Goal: Transaction & Acquisition: Purchase product/service

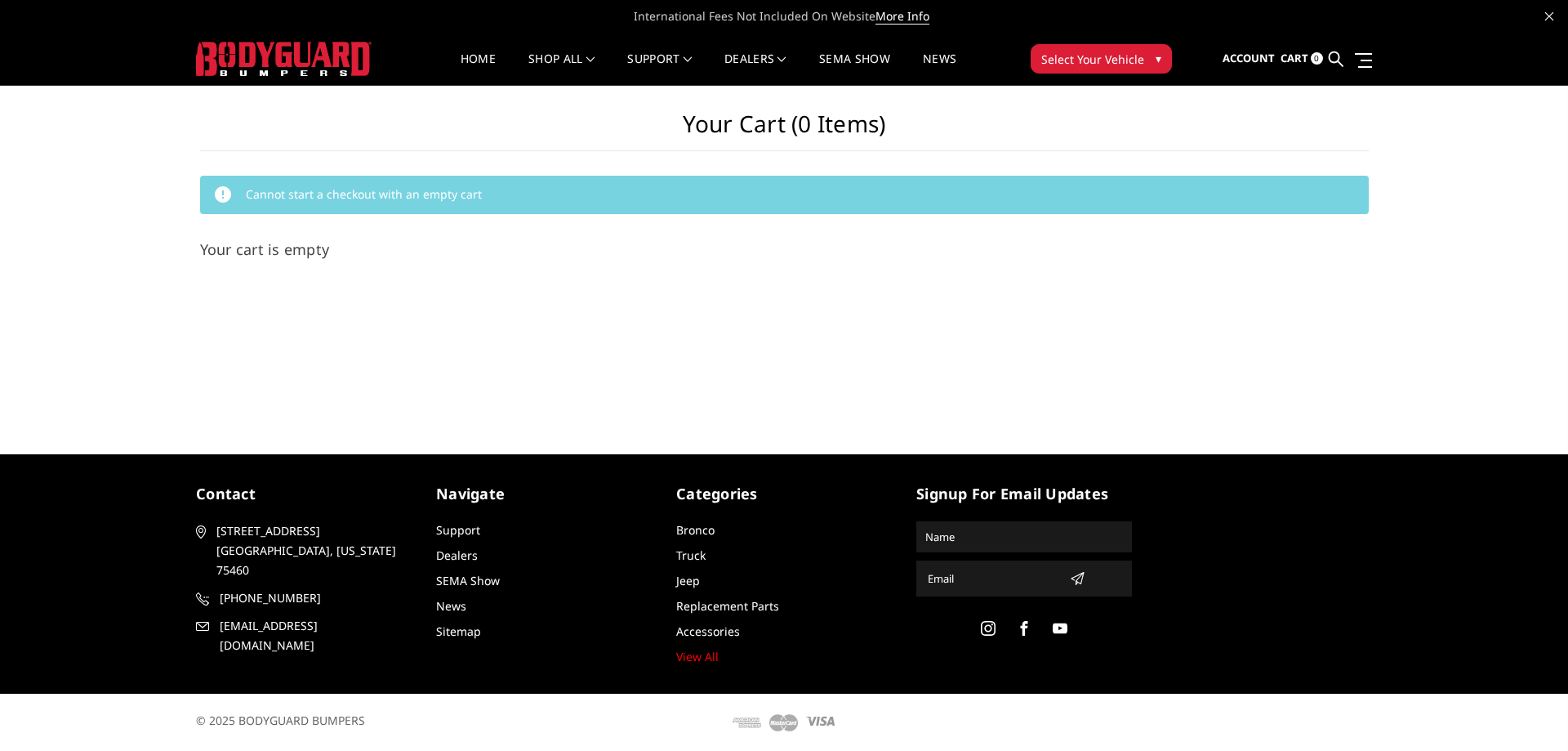
click at [1103, 60] on span "Select Your Vehicle" at bounding box center [1093, 59] width 103 height 18
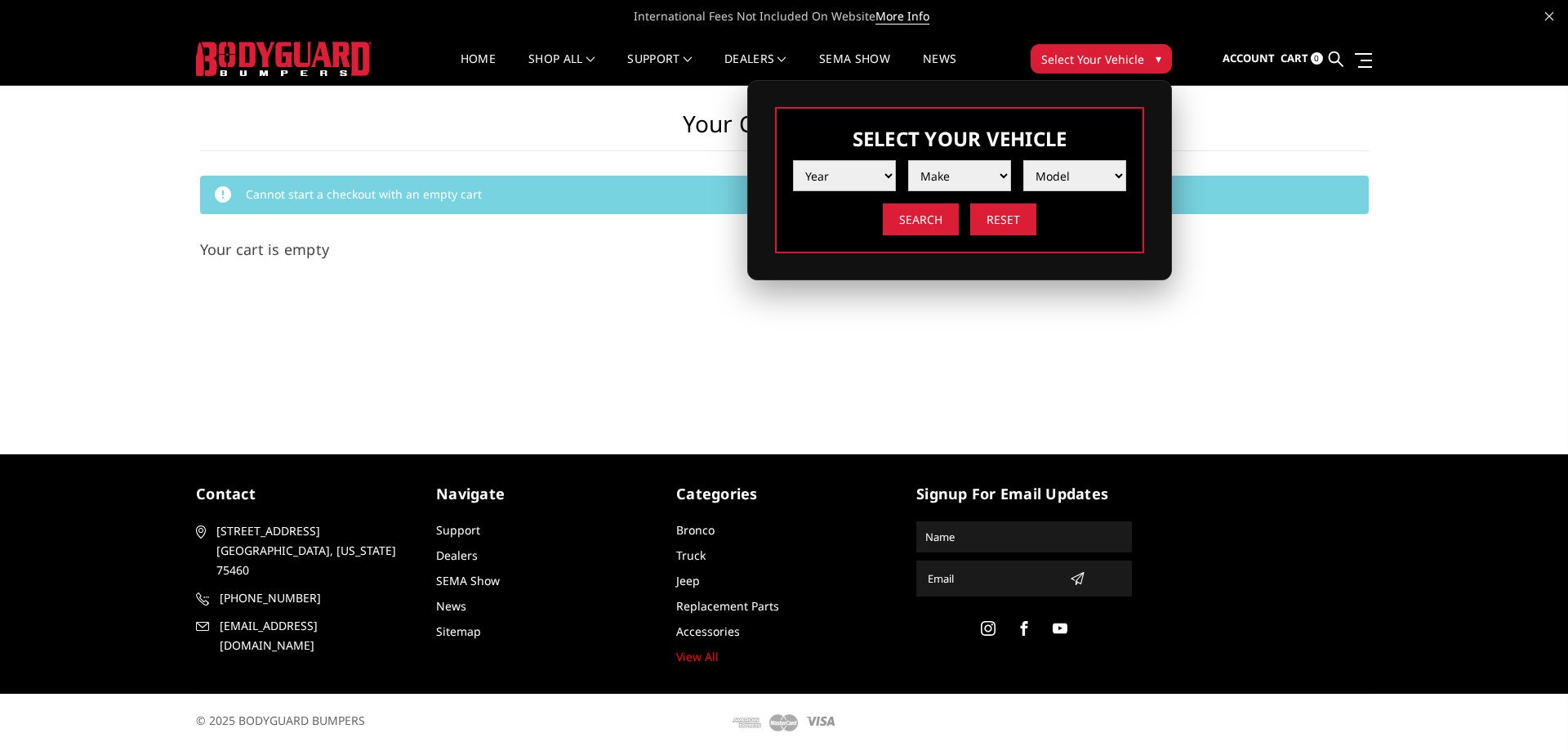
click at [879, 177] on select "Year 2025 2024 2023 2022 2021 2020 2019 2018 2017 2016 2015 2014 2013 2012 2011…" at bounding box center [844, 175] width 103 height 31
select select "yr_2025"
click at [793, 160] on select "Year 2025 2024 2023 2022 2021 2020 2019 2018 2017 2016 2015 2014 2013 2012 2011…" at bounding box center [844, 175] width 103 height 31
click at [976, 185] on select "Make Chevrolet Ford GMC Ram Toyota" at bounding box center [959, 175] width 103 height 31
select select "mk_ram"
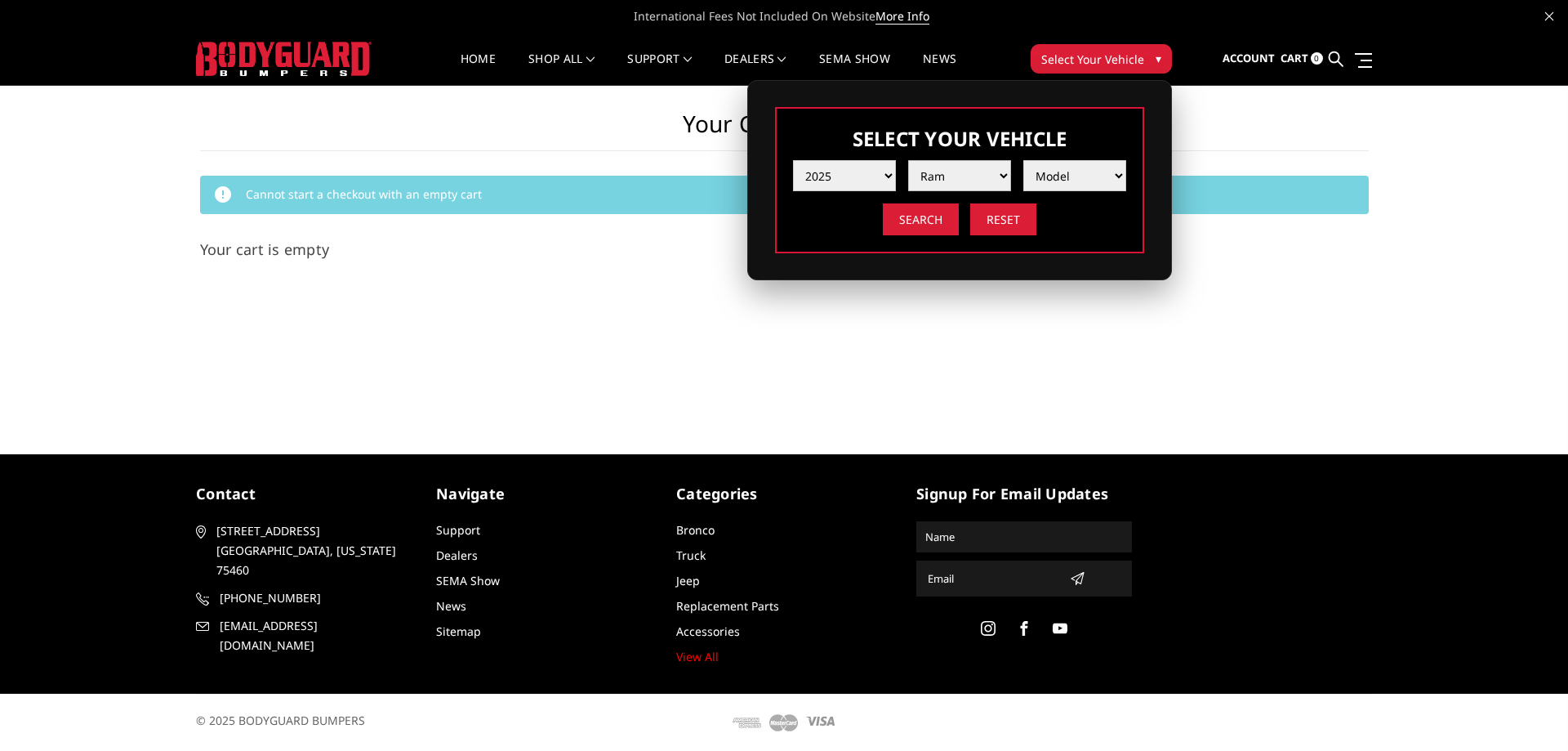
click at [908, 160] on select "Make Chevrolet Ford GMC Ram Toyota" at bounding box center [959, 175] width 103 height 31
drag, startPoint x: 1053, startPoint y: 170, endPoint x: 1066, endPoint y: 173, distance: 13.3
click at [1053, 170] on select "Model 1500 6-Lug 1500 Rebel 2500 / 3500 4500 / 5500 RHO" at bounding box center [1074, 175] width 103 height 31
select select "md_1500-6-lug"
click at [1023, 160] on select "Model 1500 6-Lug 1500 Rebel 2500 / 3500 4500 / 5500 RHO" at bounding box center [1074, 175] width 103 height 31
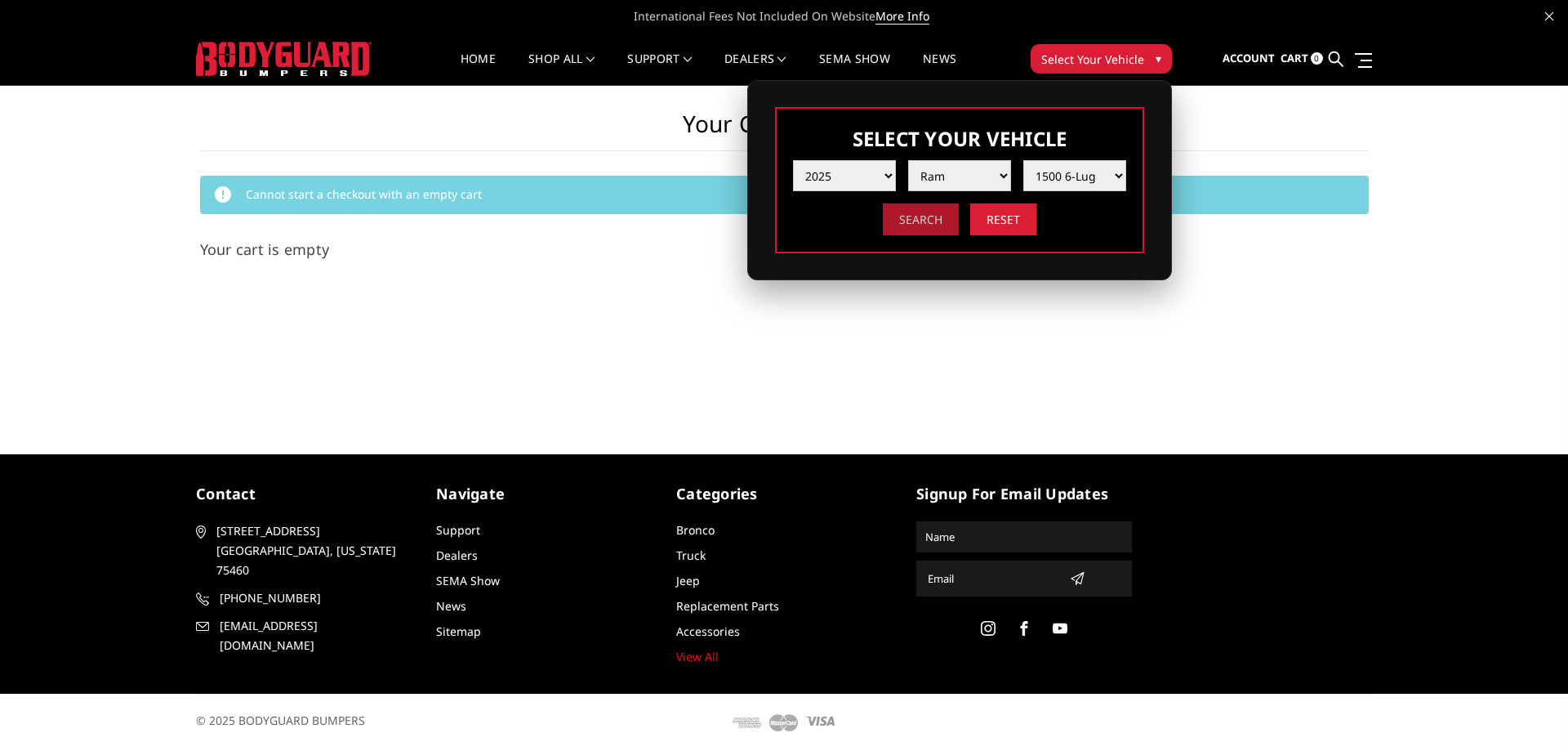
click at [929, 221] on input "Search" at bounding box center [921, 219] width 76 height 32
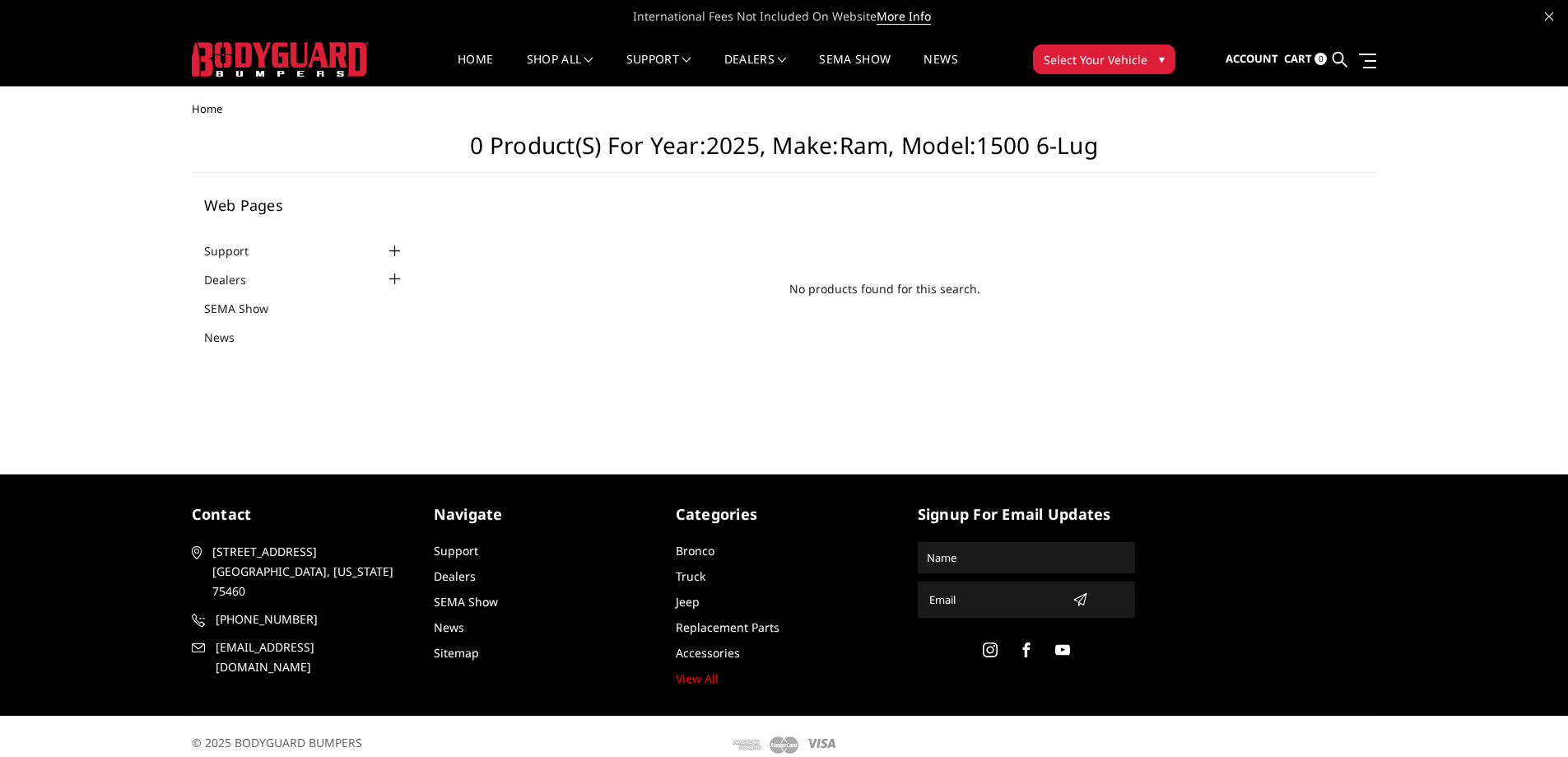
scroll to position [16, 0]
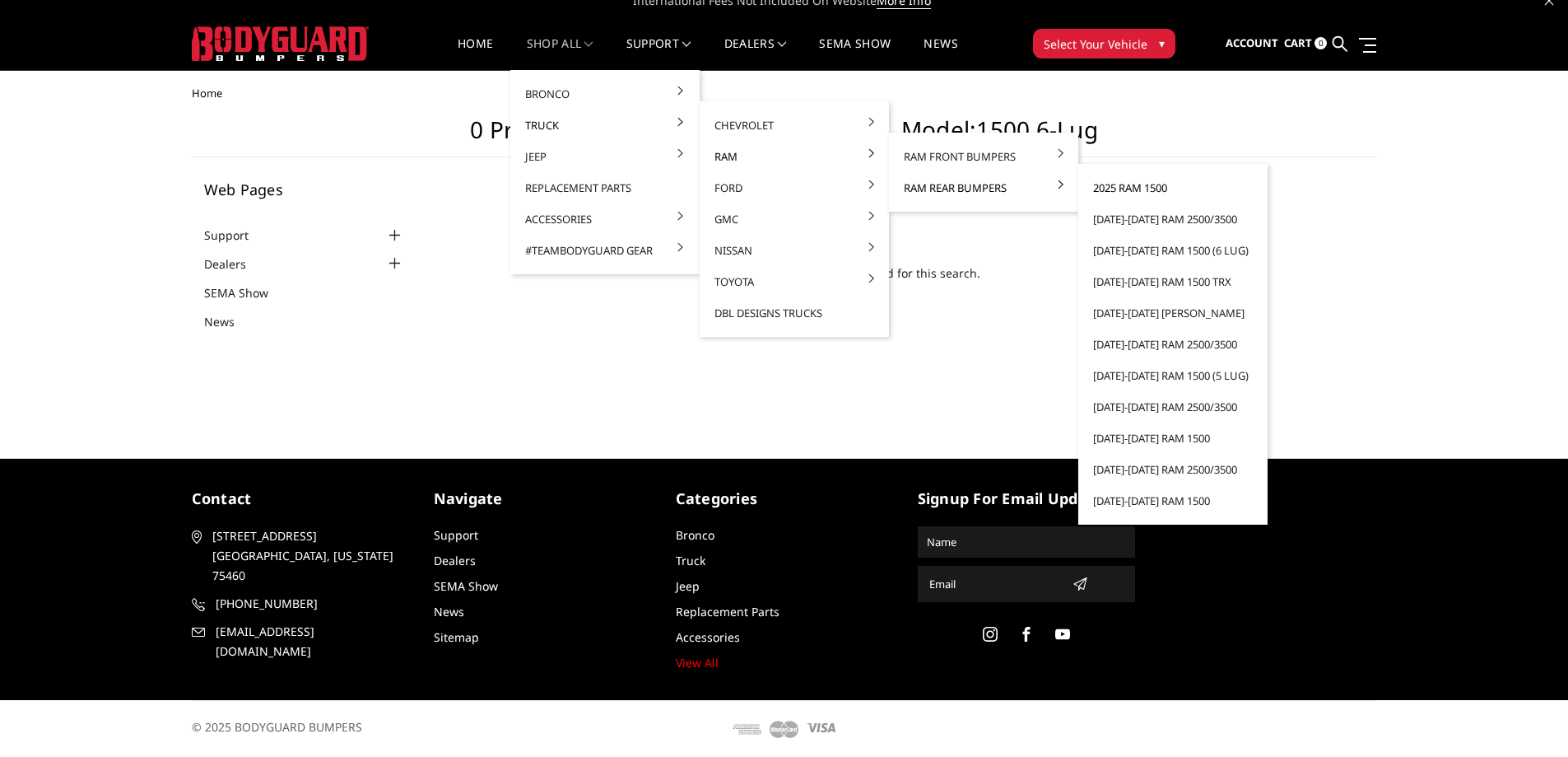
click at [1149, 189] on link "2025 Ram 1500" at bounding box center [1172, 187] width 176 height 31
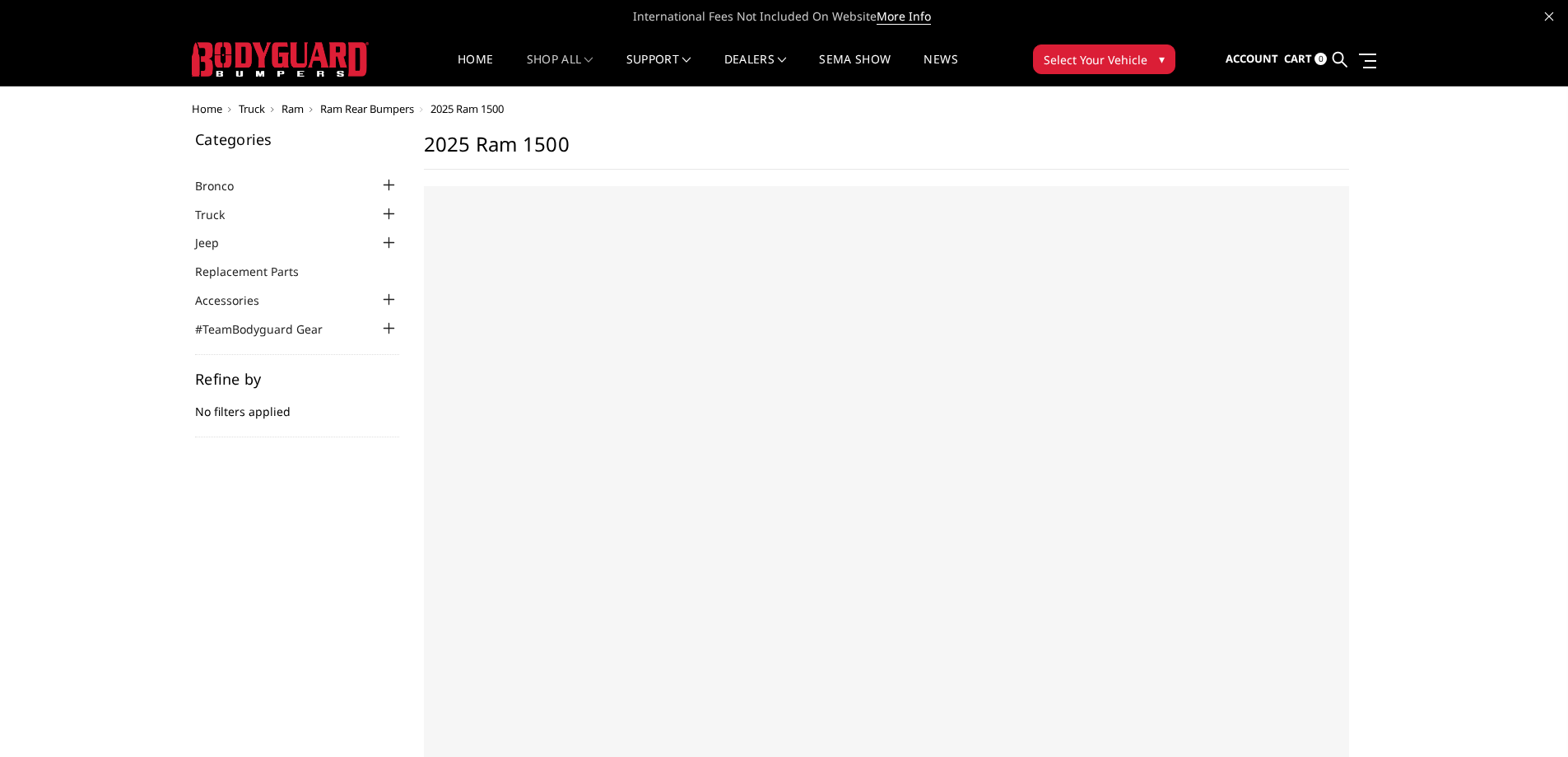
select select "US"
